Goal: Information Seeking & Learning: Find specific fact

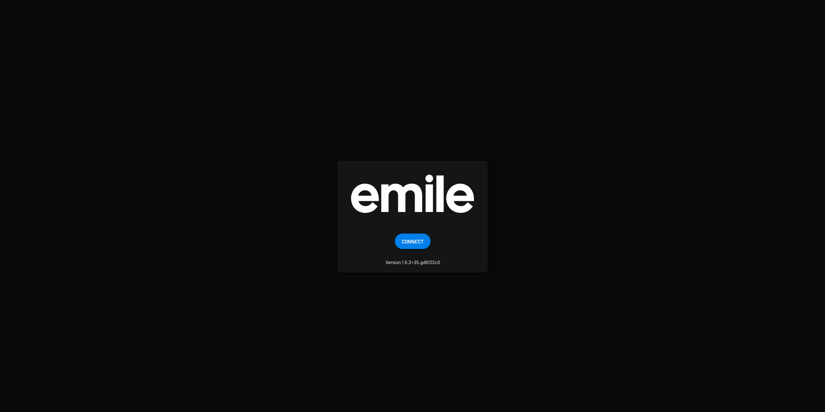
click at [407, 242] on span "Connect" at bounding box center [413, 240] width 22 height 15
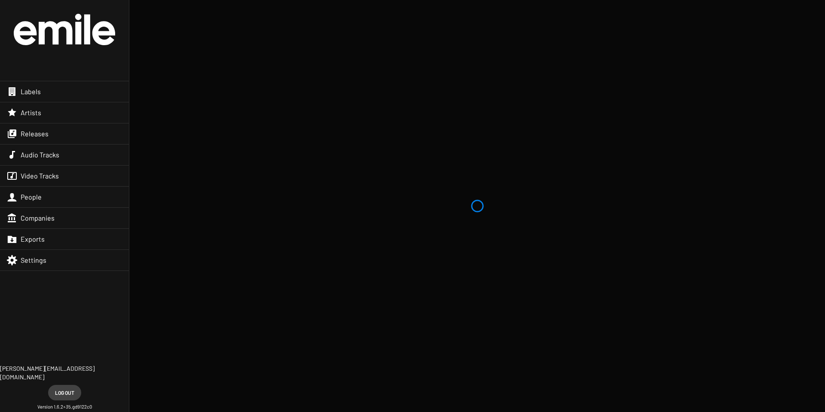
click at [81, 96] on div "Labels" at bounding box center [64, 91] width 129 height 21
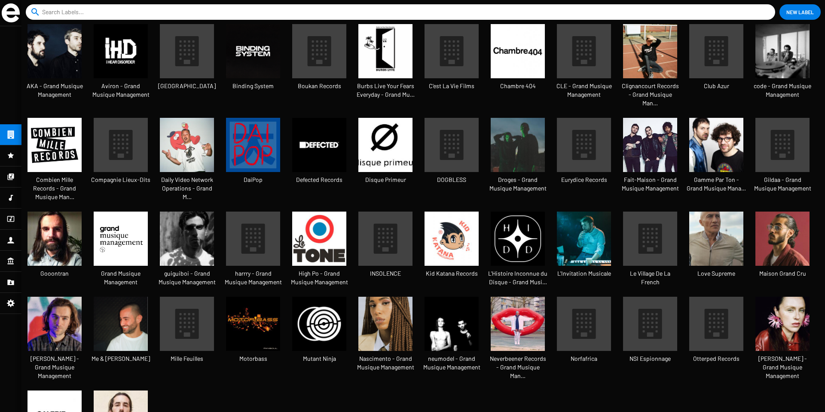
click at [116, 10] on input at bounding box center [402, 11] width 720 height 15
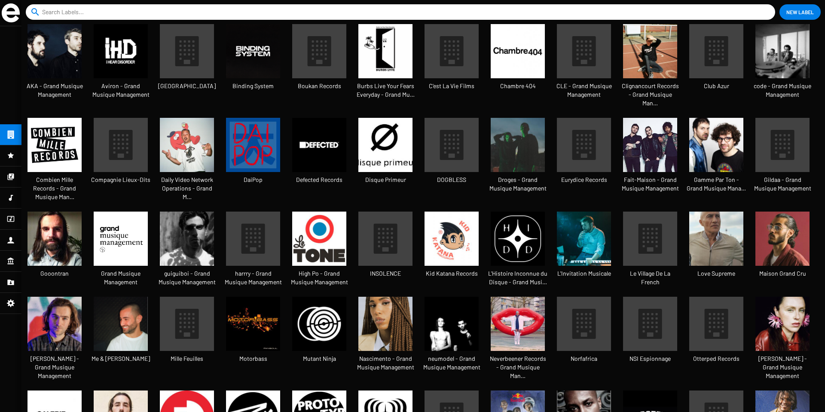
click at [325, 9] on input at bounding box center [402, 11] width 720 height 15
click at [779, 300] on img at bounding box center [783, 324] width 54 height 54
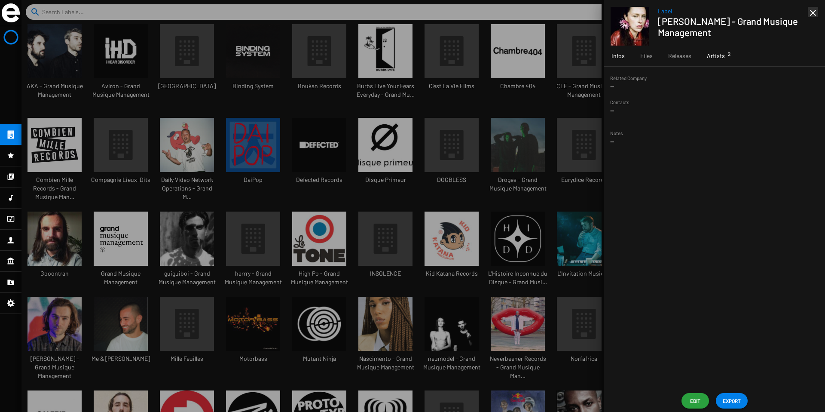
click at [715, 58] on span "Artists 2" at bounding box center [716, 56] width 18 height 9
click at [671, 57] on span "Releases" at bounding box center [679, 56] width 23 height 9
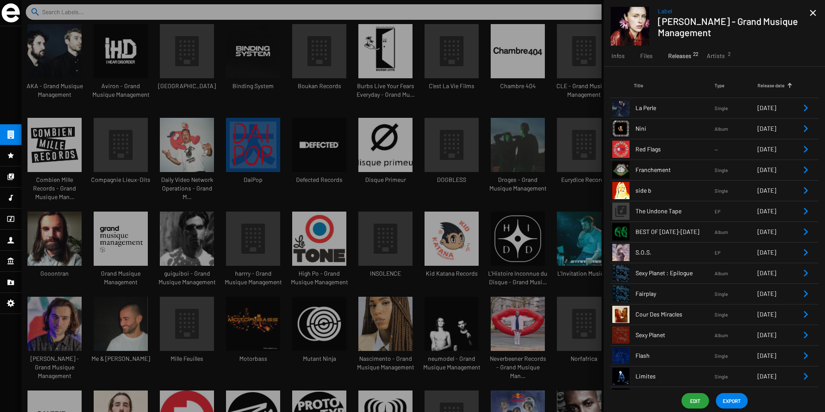
click at [801, 126] on icon "Remove Reference" at bounding box center [806, 128] width 10 height 10
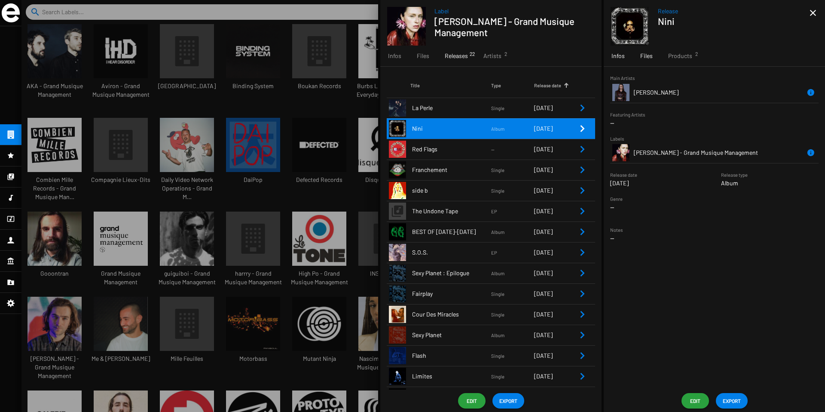
click at [645, 56] on span "Files" at bounding box center [646, 56] width 12 height 9
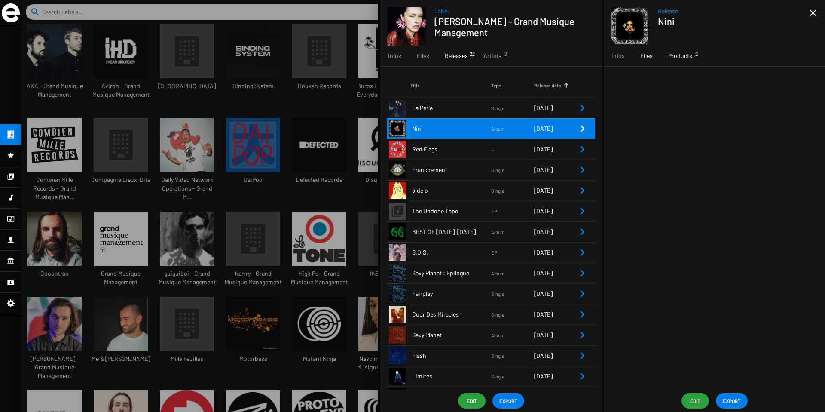
click at [672, 57] on span "Products 2" at bounding box center [680, 56] width 24 height 9
click at [806, 129] on icon "Remove Reference" at bounding box center [806, 128] width 10 height 10
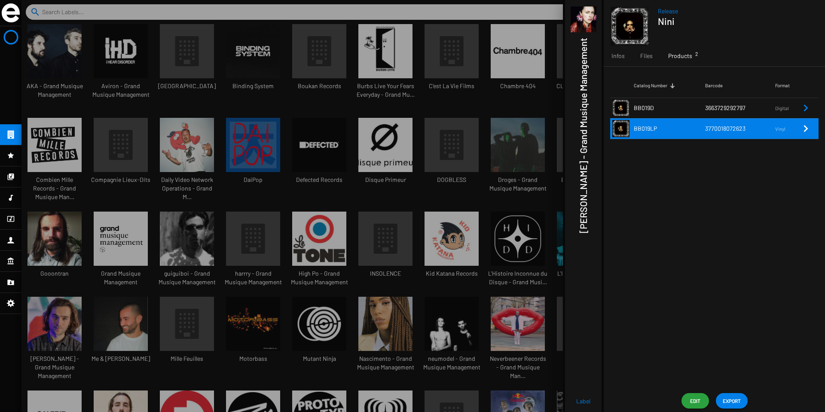
click at [804, 126] on icon "Remove Reference" at bounding box center [806, 128] width 10 height 10
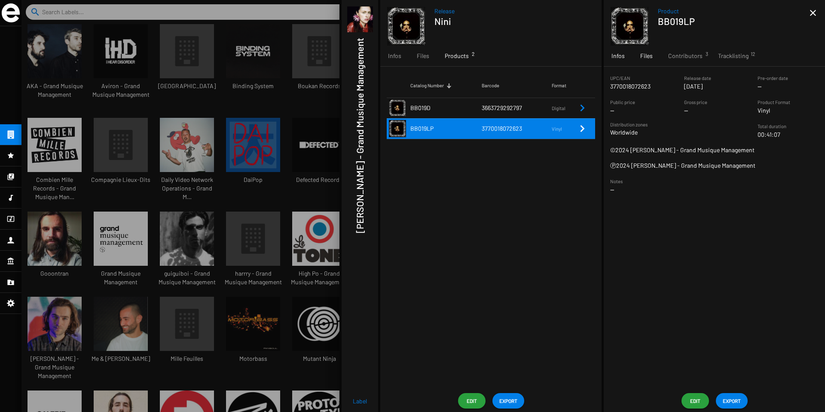
click at [642, 58] on span "Files" at bounding box center [646, 56] width 12 height 9
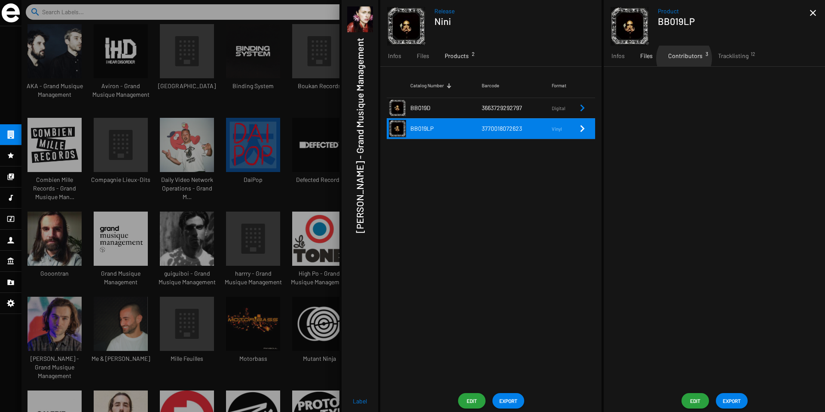
click at [684, 58] on span "Contributors 3" at bounding box center [685, 56] width 34 height 9
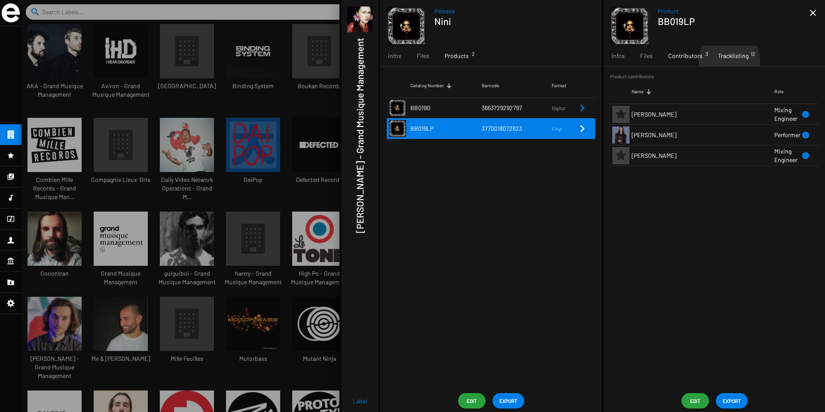
click at [728, 60] on div "Tracklisting 12" at bounding box center [734, 56] width 46 height 21
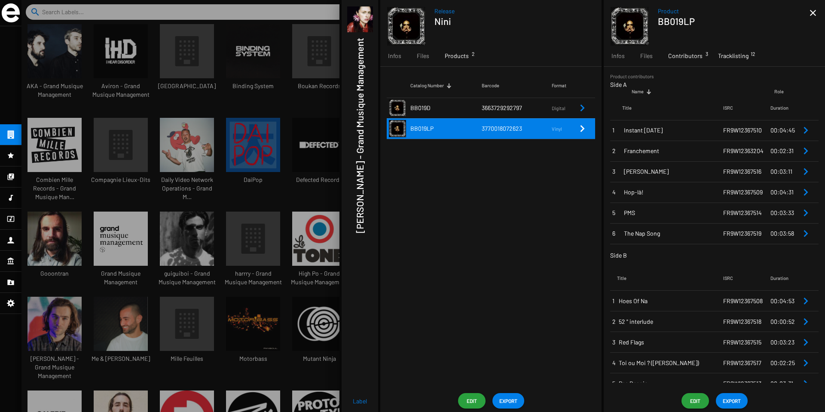
click at [689, 57] on span "Contributors 3" at bounding box center [685, 56] width 34 height 9
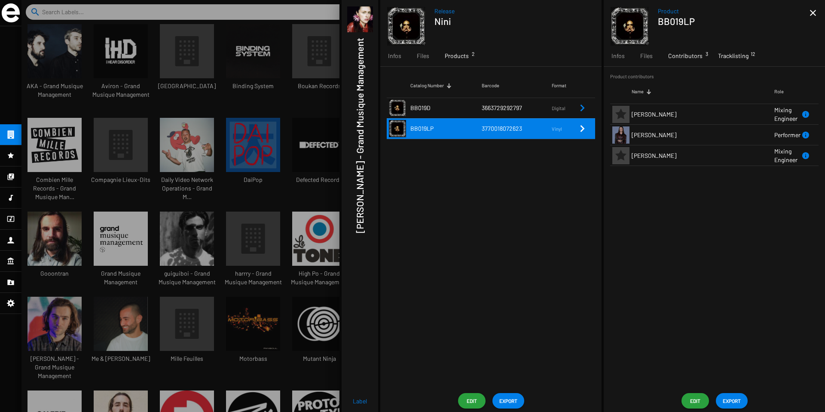
click at [724, 56] on span "Tracklisting 12" at bounding box center [733, 56] width 31 height 9
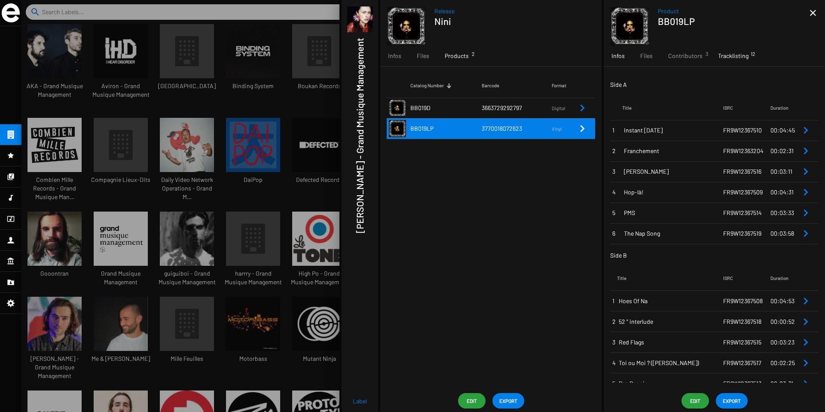
click at [612, 58] on span "Infos" at bounding box center [618, 56] width 13 height 9
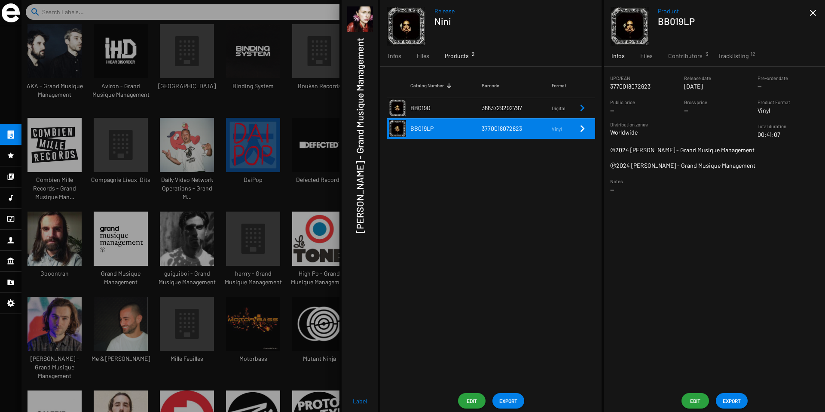
click at [580, 104] on icon "Remove Reference" at bounding box center [582, 108] width 10 height 10
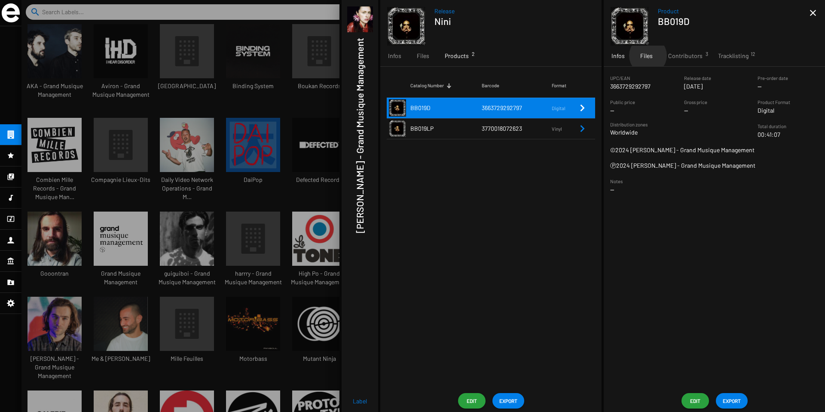
click at [648, 55] on span "Files" at bounding box center [646, 56] width 12 height 9
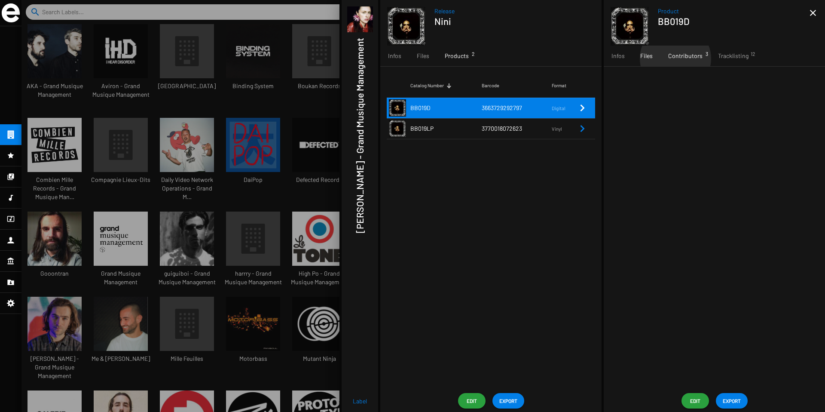
click at [675, 58] on span "Contributors 3" at bounding box center [685, 56] width 34 height 9
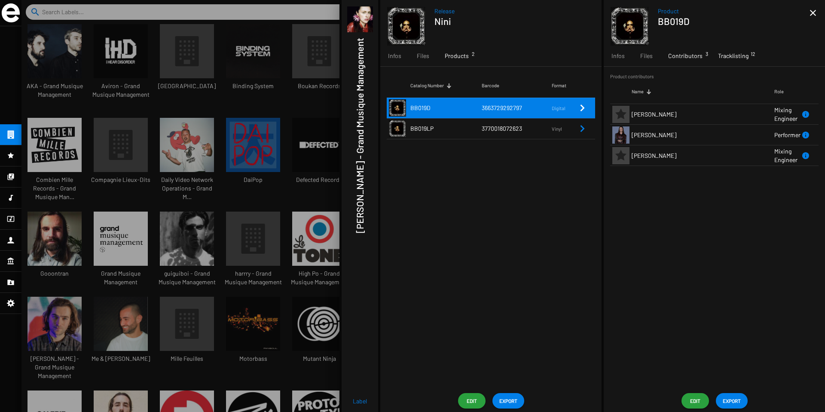
click at [738, 58] on span "Tracklisting 12" at bounding box center [733, 56] width 31 height 9
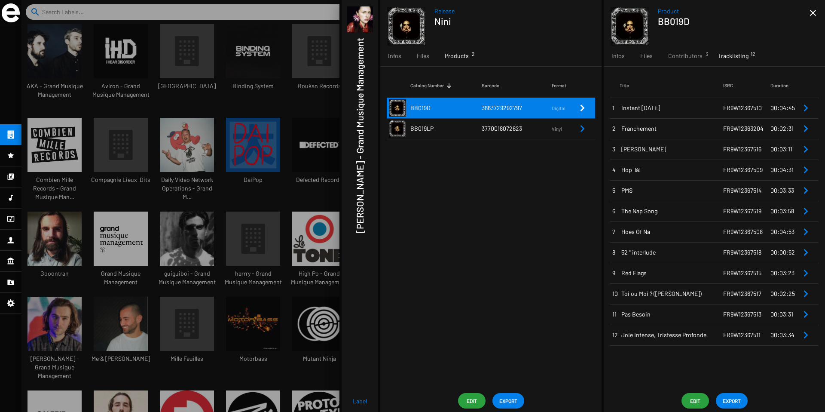
click at [456, 123] on td "BB019LP" at bounding box center [445, 128] width 71 height 21
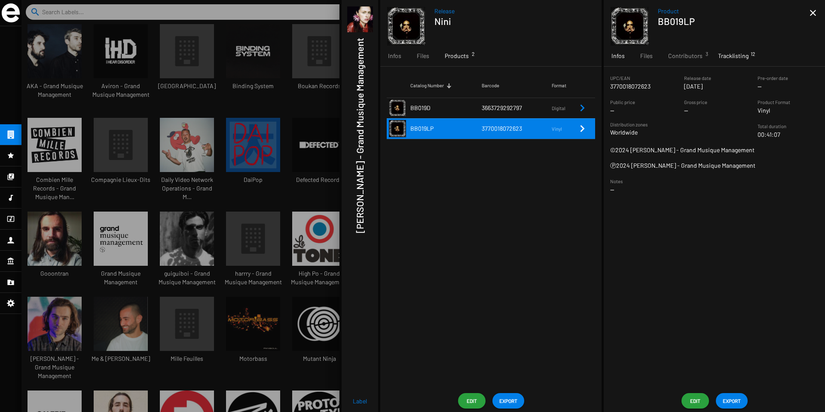
click at [734, 56] on span "Tracklisting 12" at bounding box center [733, 56] width 31 height 9
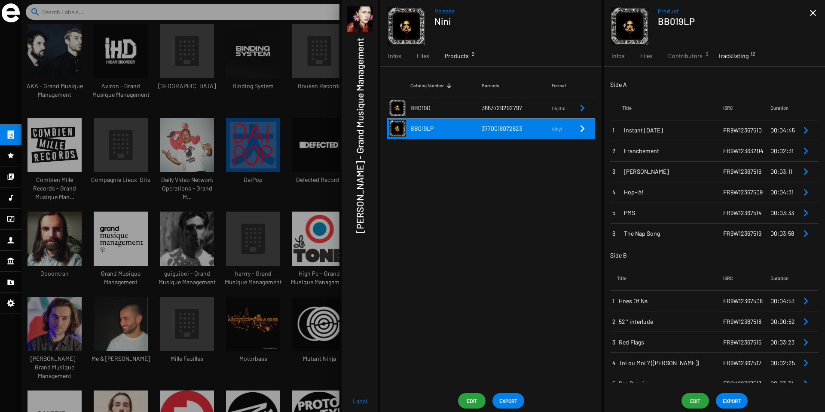
click at [475, 108] on td "BB019D" at bounding box center [445, 108] width 71 height 21
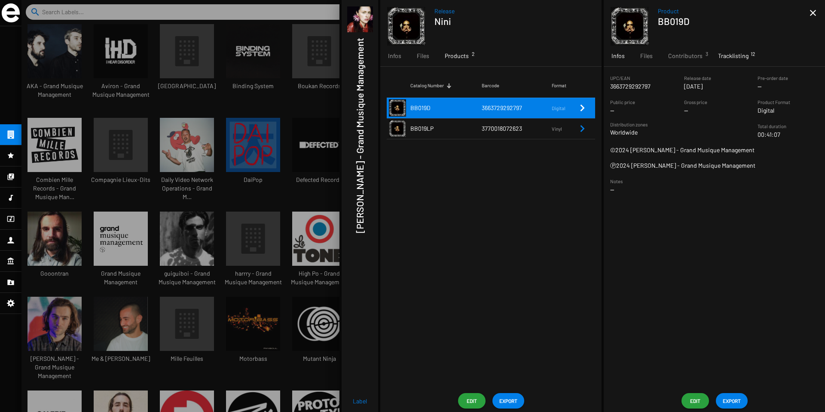
click at [726, 58] on span "Tracklisting 12" at bounding box center [733, 56] width 31 height 9
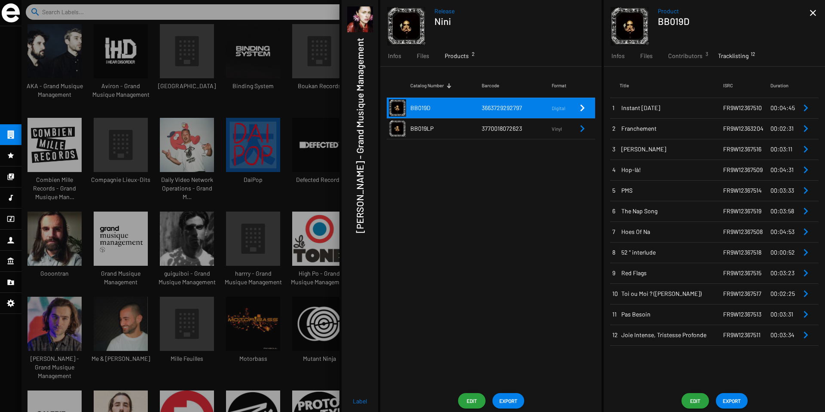
click at [492, 126] on span "3770018072623" at bounding box center [502, 128] width 40 height 7
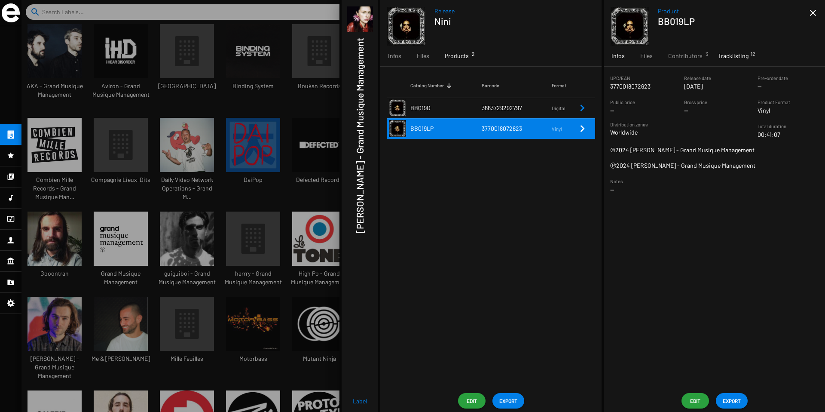
click at [725, 59] on span "Tracklisting 12" at bounding box center [733, 56] width 31 height 9
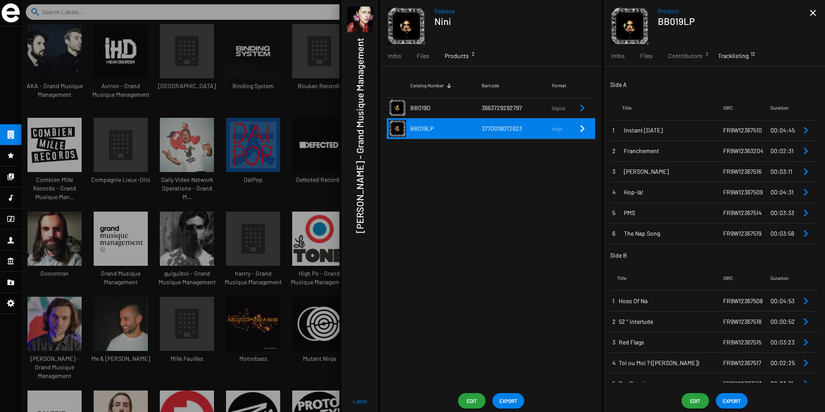
click at [511, 109] on span "3663729292797" at bounding box center [502, 107] width 40 height 7
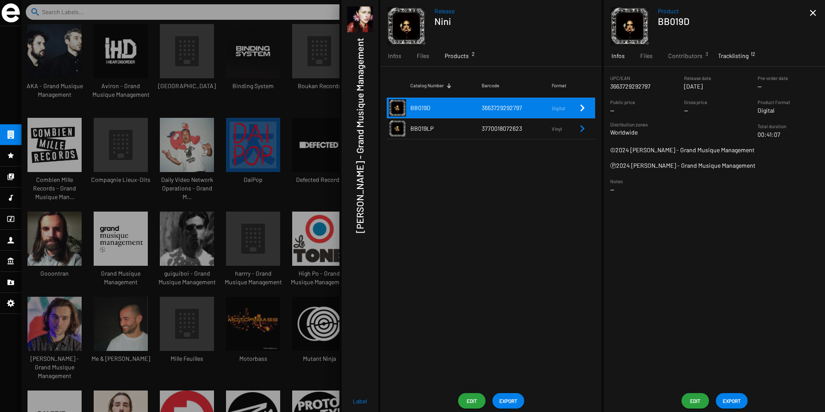
click at [731, 58] on span "Tracklisting 12" at bounding box center [733, 56] width 31 height 9
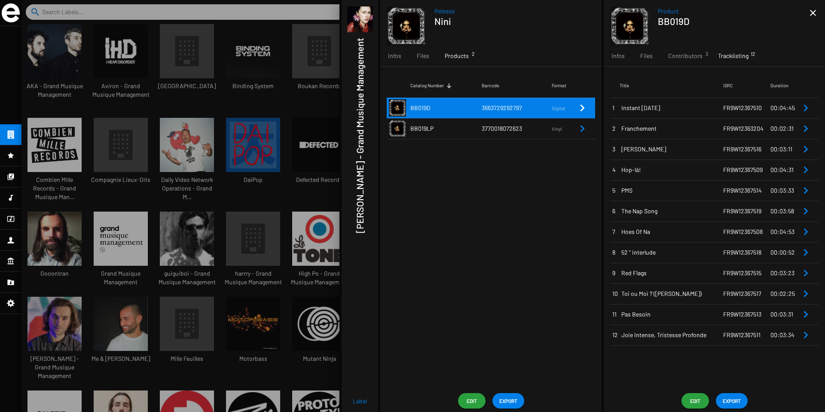
click at [502, 128] on span "3770018072623" at bounding box center [502, 128] width 40 height 7
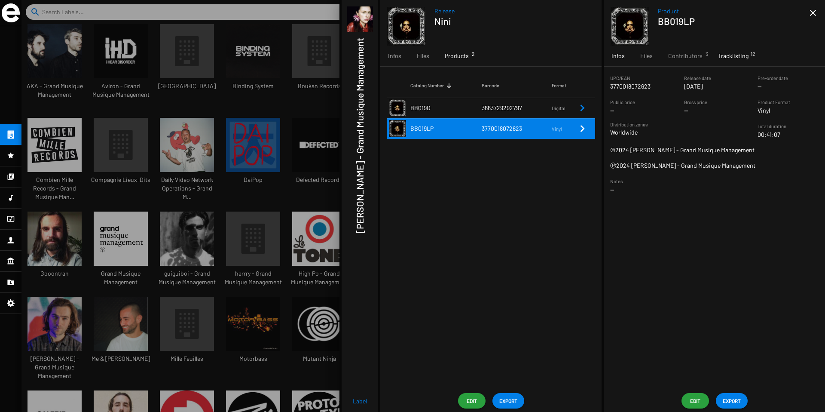
click at [730, 58] on span "Tracklisting 12" at bounding box center [733, 56] width 31 height 9
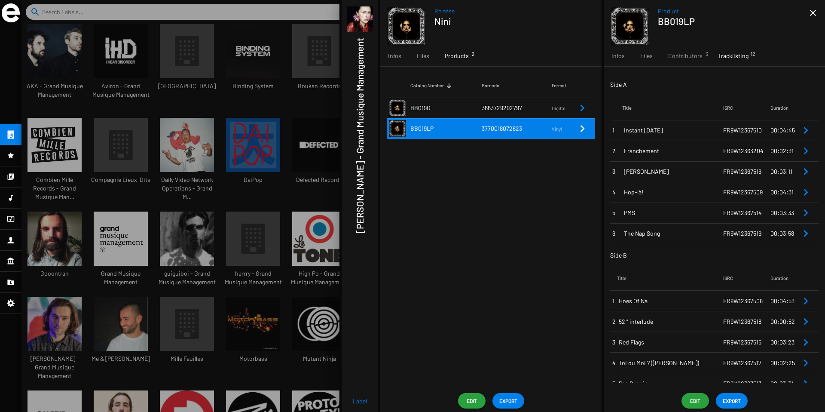
click at [726, 129] on span "FR9W12367510" at bounding box center [742, 129] width 39 height 7
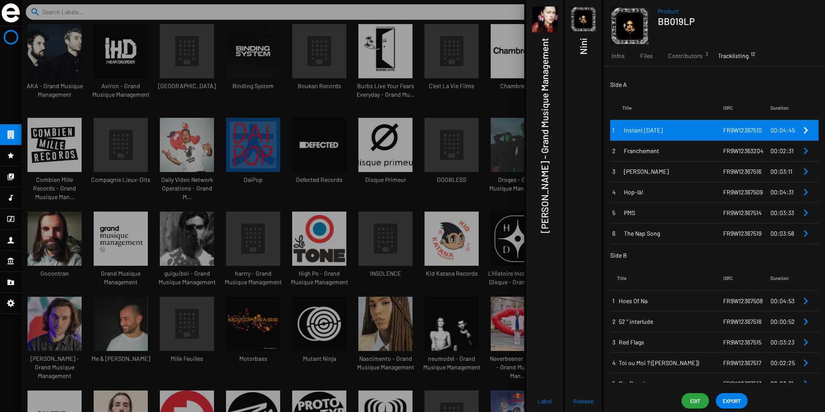
click at [804, 129] on icon "Remove Reference" at bounding box center [806, 130] width 4 height 7
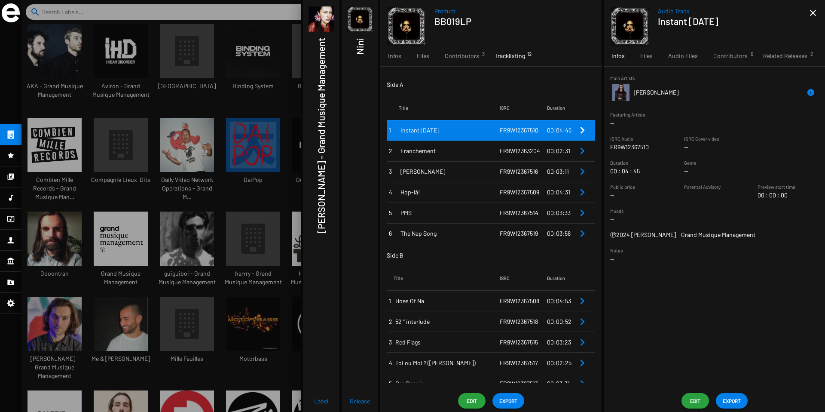
click at [625, 147] on p "FR9W12367510" at bounding box center [629, 147] width 39 height 9
copy p "FR9W12367510"
click at [477, 150] on span "Franchement" at bounding box center [450, 151] width 99 height 9
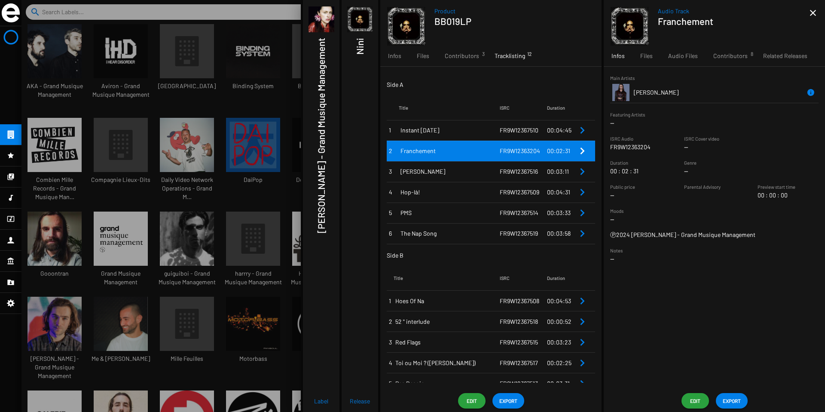
click at [636, 147] on p "FR9W12363204" at bounding box center [630, 147] width 40 height 9
copy p "FR9W12363204"
click at [463, 170] on span "[PERSON_NAME]" at bounding box center [450, 171] width 99 height 9
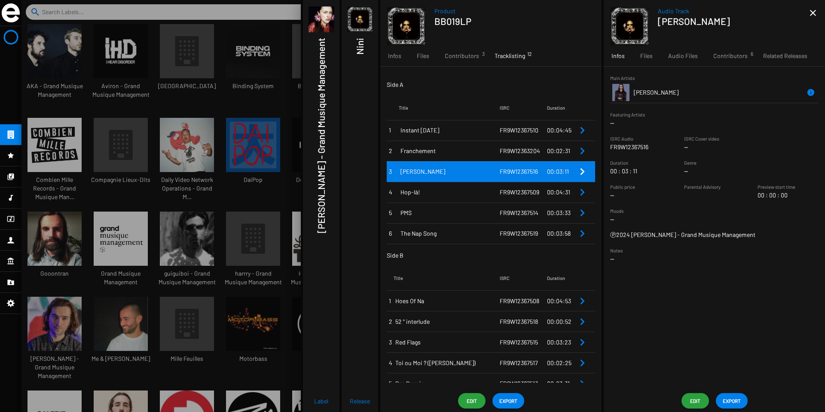
click at [625, 146] on div "Main Artists [PERSON_NAME] Featuring Artists -- ISRC Audio FR9W12367516 ISRC Co…" at bounding box center [714, 172] width 221 height 196
click at [625, 146] on p "FR9W12367516" at bounding box center [629, 147] width 38 height 9
copy p "FR9W12367516"
click at [470, 195] on span "Hop-là!" at bounding box center [450, 192] width 99 height 9
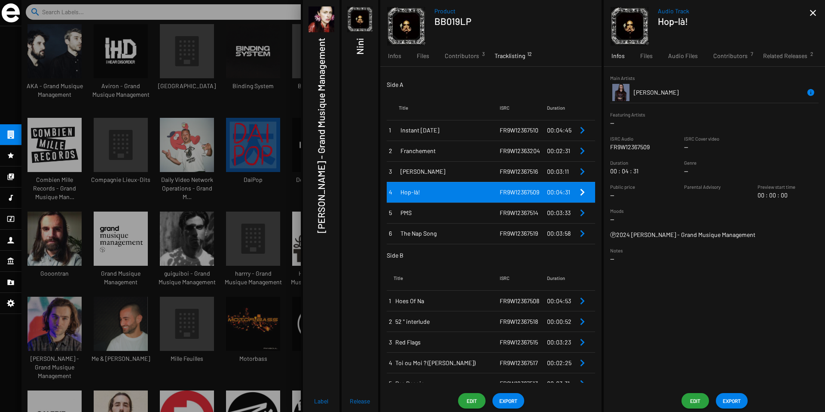
click at [640, 149] on p "FR9W12367509" at bounding box center [630, 147] width 40 height 9
copy p "FR9W12367509"
click at [463, 217] on td "PMS" at bounding box center [449, 212] width 101 height 21
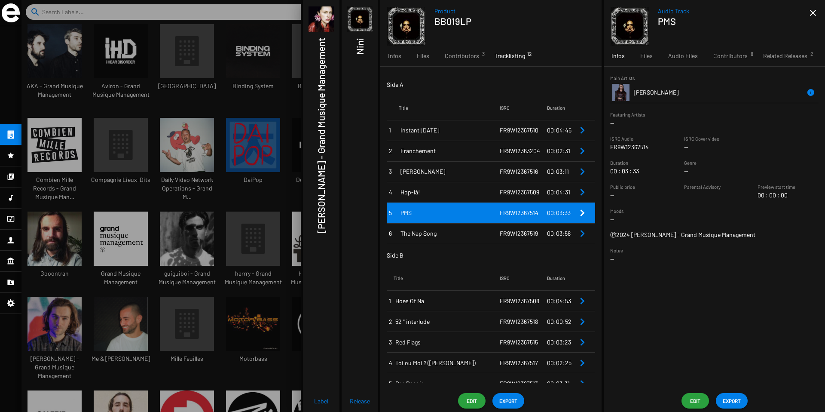
click at [630, 148] on p "FR9W12367514" at bounding box center [629, 147] width 39 height 9
copy p "FR9W12367514"
click at [463, 239] on td "The Nap Song" at bounding box center [449, 233] width 101 height 21
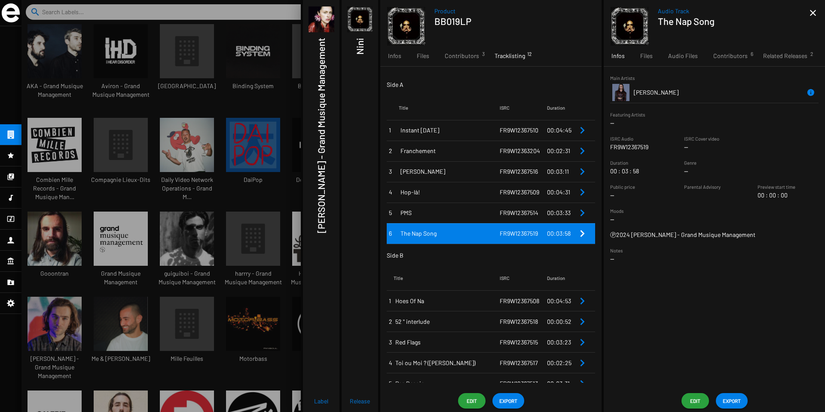
click at [634, 144] on p "FR9W12367519" at bounding box center [629, 147] width 38 height 9
copy p "FR9W12367519"
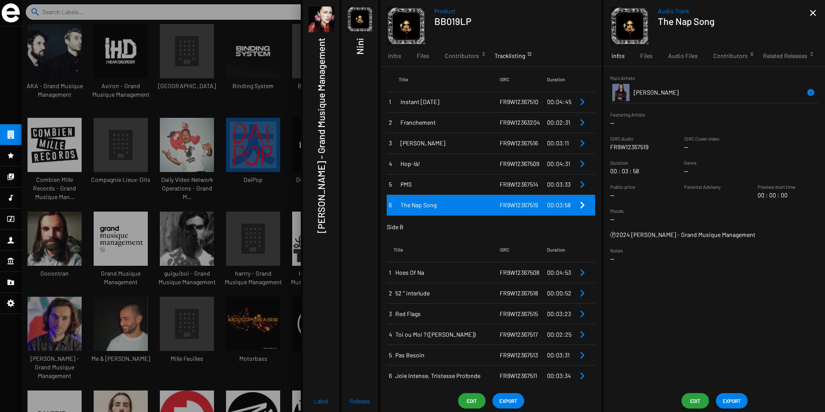
scroll to position [32, 0]
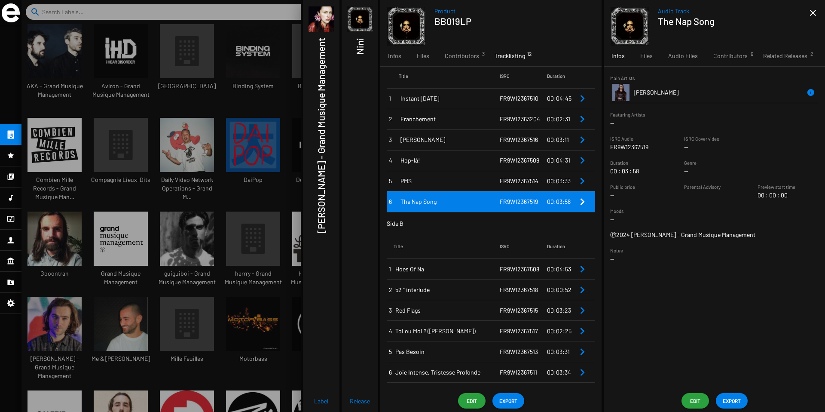
click at [446, 268] on span "Hoes Of Na" at bounding box center [447, 269] width 104 height 9
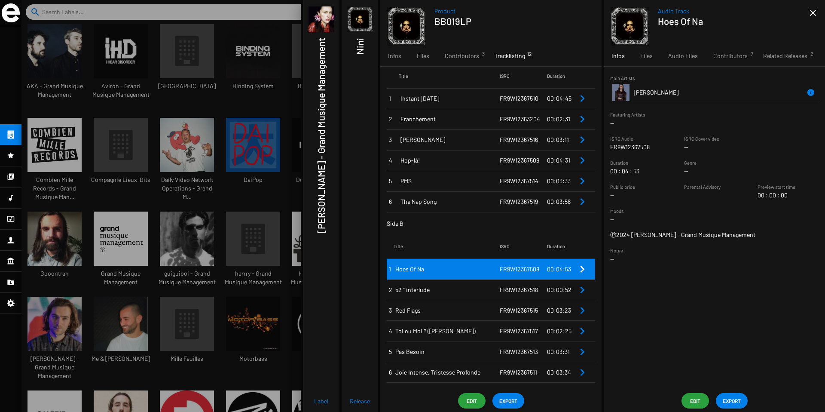
click at [637, 146] on p "FR9W12367508" at bounding box center [630, 147] width 40 height 9
copy p "FR9W12367508"
click at [465, 293] on span "52 " interlude" at bounding box center [447, 289] width 104 height 9
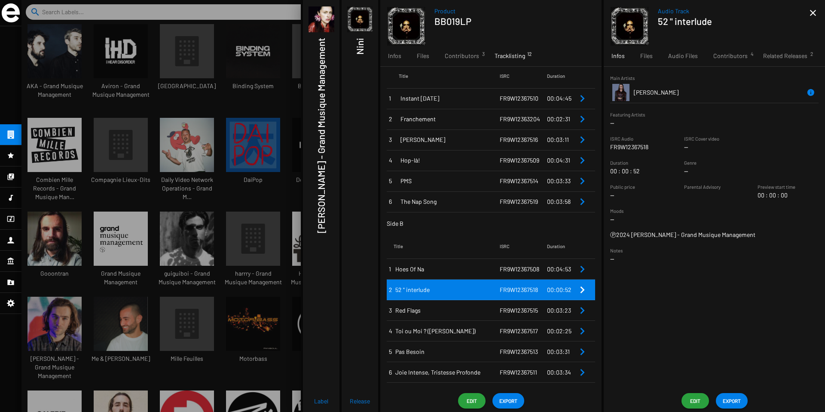
click at [640, 144] on p "FR9W12367518" at bounding box center [629, 147] width 38 height 9
copy p "FR9W12367518"
click at [457, 309] on span "Red Flags" at bounding box center [447, 310] width 104 height 9
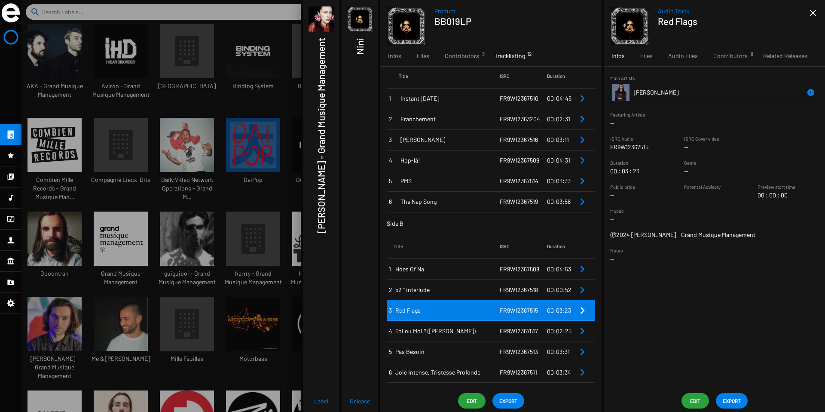
click at [638, 147] on p "FR9W12367515" at bounding box center [629, 147] width 38 height 9
copy p "FR9W12367515"
click at [445, 329] on span "Toi ou Moi ? ([PERSON_NAME])" at bounding box center [447, 331] width 104 height 9
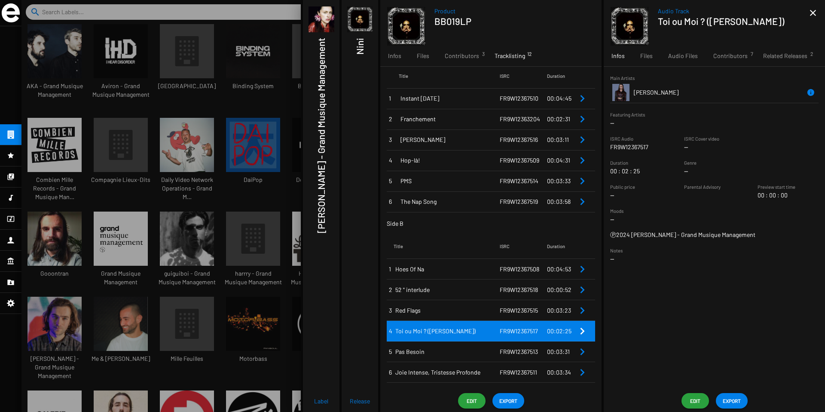
click at [639, 148] on p "FR9W12367517" at bounding box center [629, 147] width 38 height 9
copy p "FR9W12367517"
click at [454, 349] on span "Pas Besoin" at bounding box center [447, 351] width 104 height 9
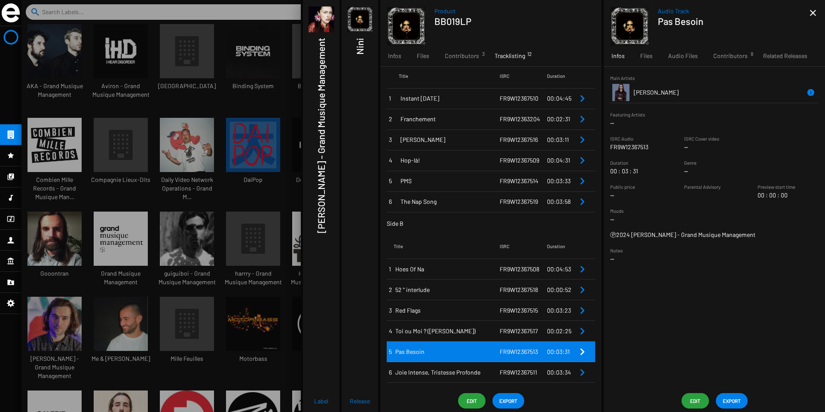
click at [636, 147] on p "FR9W12367513" at bounding box center [629, 147] width 38 height 9
click at [452, 374] on span "Joie Intense, Tristesse Profonde" at bounding box center [447, 372] width 104 height 9
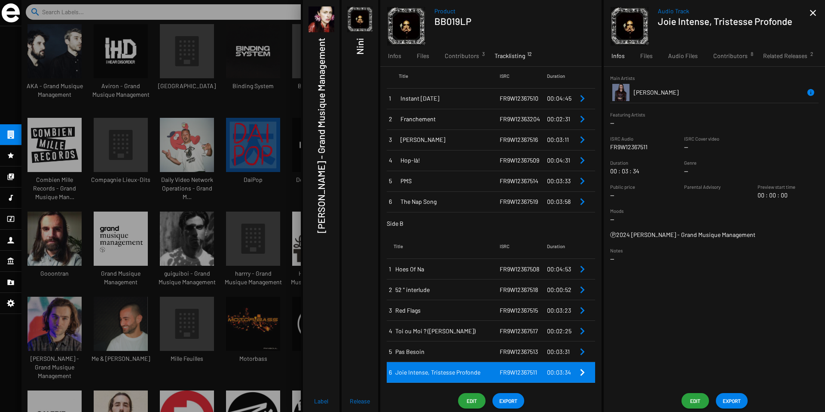
click at [628, 148] on p "FR9W12367511" at bounding box center [628, 147] width 37 height 9
click at [490, 101] on span "Instant [DATE]" at bounding box center [450, 98] width 99 height 9
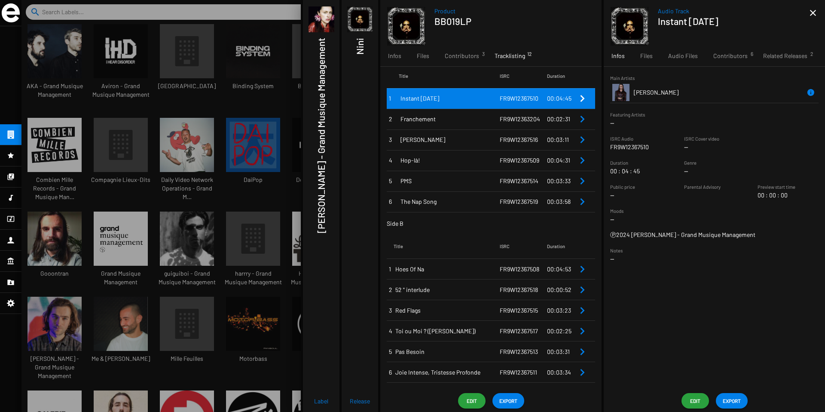
click at [409, 289] on span "52 " interlude" at bounding box center [447, 289] width 104 height 9
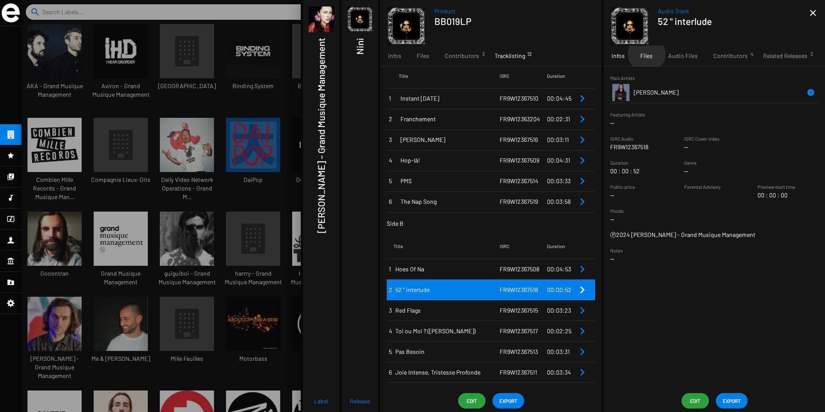
click at [646, 54] on span "Files" at bounding box center [646, 56] width 12 height 9
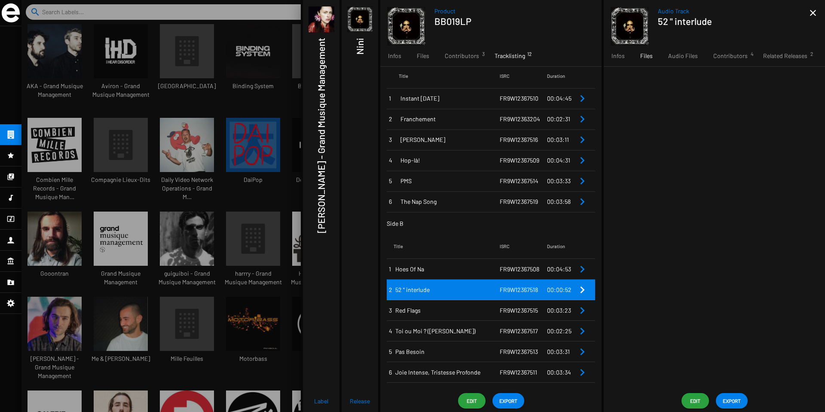
drag, startPoint x: 658, startPoint y: 21, endPoint x: 743, endPoint y: 21, distance: 85.1
click at [743, 21] on h1 "52 " interlude" at bounding box center [730, 20] width 145 height 11
click at [696, 32] on div "Audio Track 52 " interlude" at bounding box center [734, 26] width 152 height 39
drag, startPoint x: 714, startPoint y: 24, endPoint x: 659, endPoint y: 24, distance: 55.5
click at [659, 24] on h1 "52 " interlude" at bounding box center [730, 20] width 145 height 11
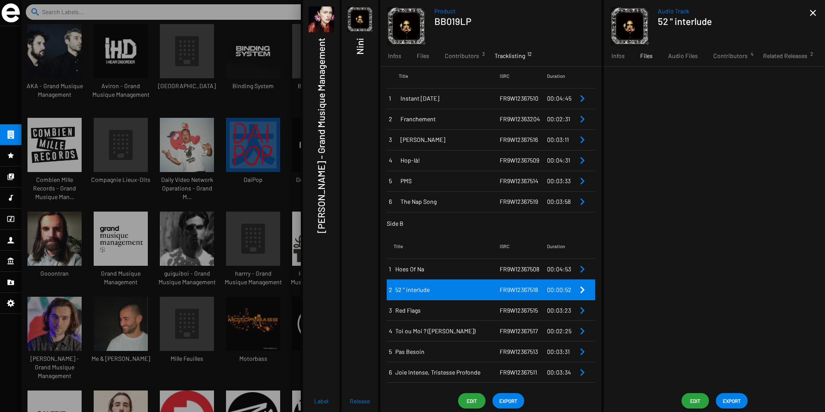
click at [459, 330] on span "Toi ou Moi ? ([PERSON_NAME])" at bounding box center [447, 331] width 104 height 9
